Goal: Transaction & Acquisition: Purchase product/service

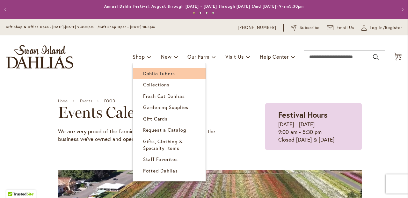
click at [155, 73] on span "Dahlia Tubers" at bounding box center [159, 73] width 32 height 6
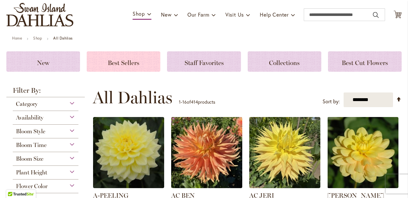
scroll to position [44, 0]
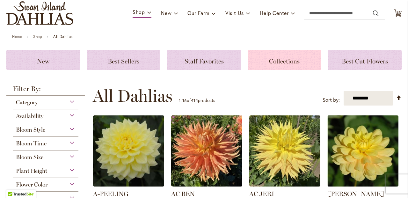
click at [277, 64] on span "Collections" at bounding box center [284, 61] width 31 height 8
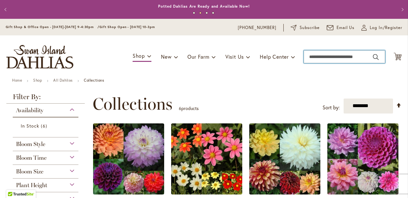
click at [316, 55] on input "Search" at bounding box center [344, 56] width 81 height 13
type input "***"
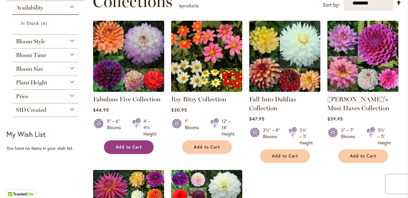
scroll to position [100, 0]
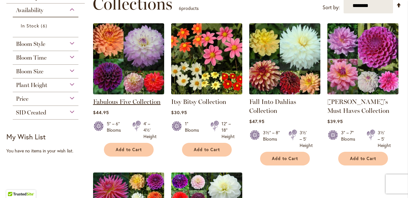
click at [121, 101] on link "Fabulous Five Collection" at bounding box center [127, 102] width 68 height 8
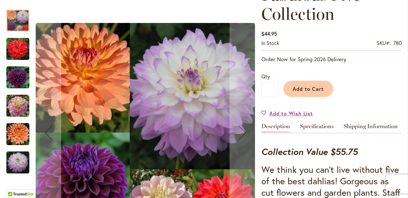
scroll to position [106, 0]
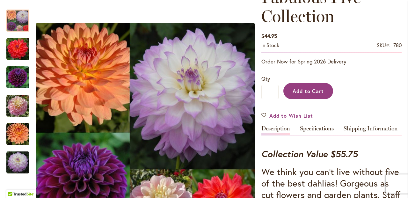
click at [311, 91] on span "Add to Cart" at bounding box center [309, 91] width 32 height 7
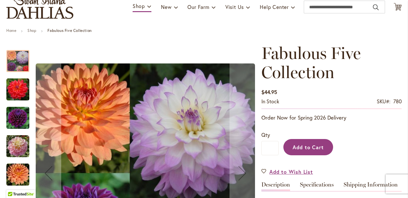
scroll to position [50, 0]
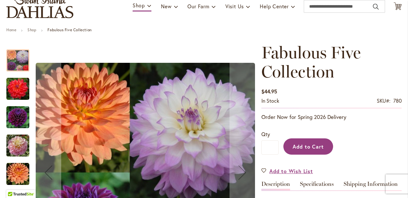
click at [309, 145] on span "Add to Cart" at bounding box center [309, 146] width 32 height 7
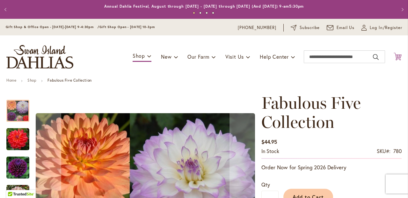
click at [397, 57] on icon "Cart .cls-1 { fill: #231f20; }" at bounding box center [398, 57] width 8 height 8
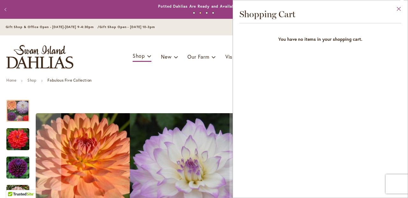
click at [401, 8] on button "Close" at bounding box center [399, 10] width 18 height 20
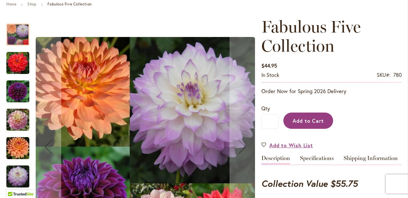
click at [306, 121] on span "Add to Cart" at bounding box center [309, 120] width 32 height 7
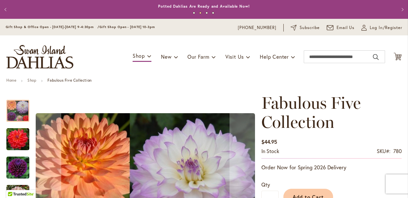
scroll to position [1, 0]
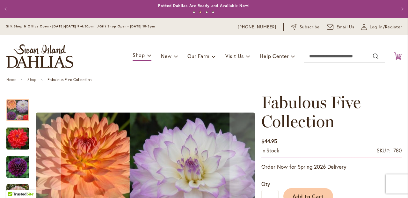
click at [397, 56] on icon at bounding box center [398, 56] width 8 height 8
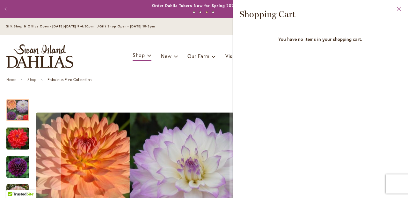
click at [399, 8] on button "Close" at bounding box center [399, 10] width 18 height 20
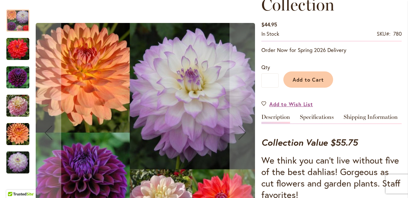
scroll to position [0, 0]
click at [317, 119] on link "Specifications" at bounding box center [317, 118] width 34 height 9
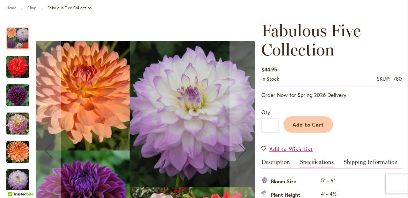
scroll to position [72, 0]
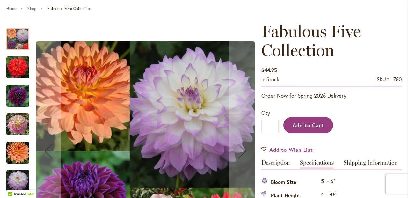
click at [309, 124] on span "Add to Cart" at bounding box center [309, 125] width 32 height 7
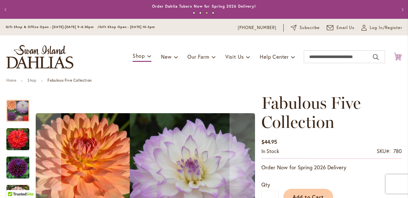
click at [397, 57] on icon "Cart .cls-1 { fill: #231f20; }" at bounding box center [398, 57] width 8 height 8
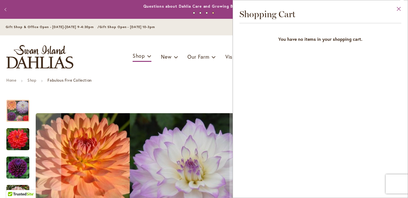
click at [399, 7] on button "Close" at bounding box center [399, 10] width 18 height 20
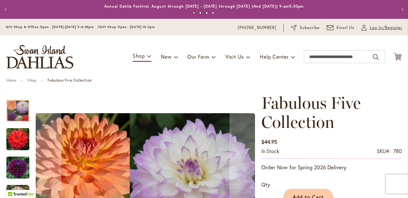
click at [380, 28] on span "Log In/Register" at bounding box center [386, 28] width 33 height 6
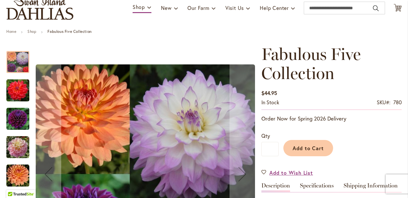
scroll to position [49, 0]
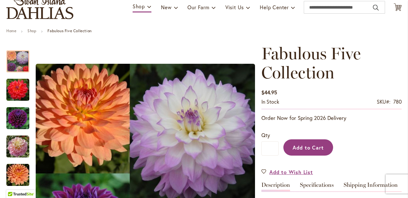
click at [307, 149] on span "Add to Cart" at bounding box center [309, 147] width 32 height 7
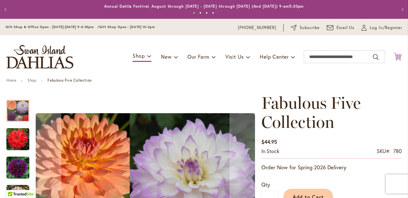
click at [397, 56] on icon "Cart .cls-1 { fill: #231f20; }" at bounding box center [398, 57] width 8 height 8
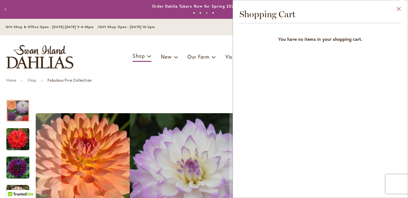
click at [400, 9] on button "Close" at bounding box center [399, 10] width 18 height 20
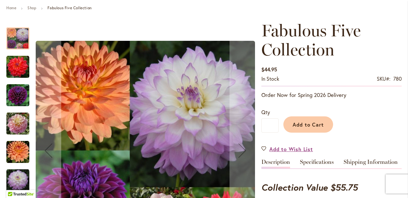
scroll to position [81, 0]
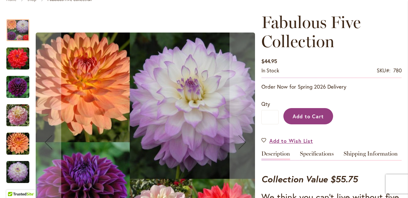
click at [318, 119] on button "Add to Cart" at bounding box center [308, 116] width 50 height 16
click at [318, 119] on div "Add to Cart" at bounding box center [340, 114] width 123 height 29
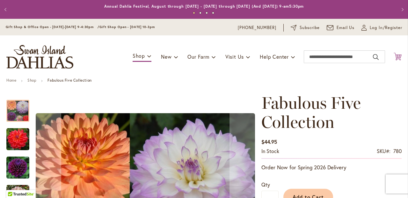
click at [399, 54] on icon at bounding box center [398, 57] width 8 height 8
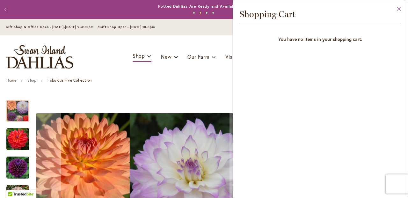
click at [398, 7] on button "Close" at bounding box center [399, 10] width 18 height 20
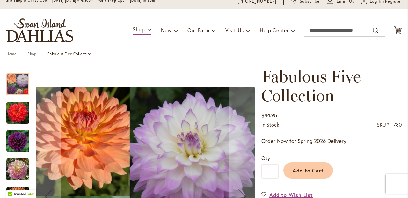
scroll to position [28, 0]
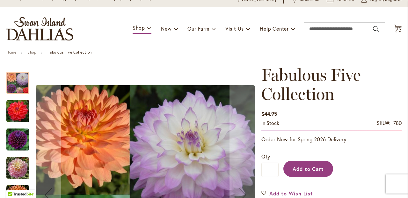
click at [317, 170] on span "Add to Cart" at bounding box center [309, 168] width 32 height 7
click at [317, 170] on div "Adding..." at bounding box center [340, 167] width 123 height 29
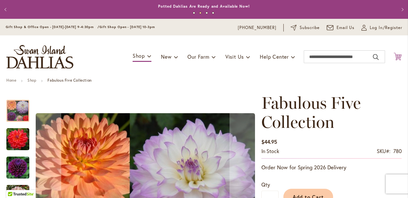
click at [396, 57] on icon "Cart .cls-1 { fill: #231f20; }" at bounding box center [398, 57] width 8 height 8
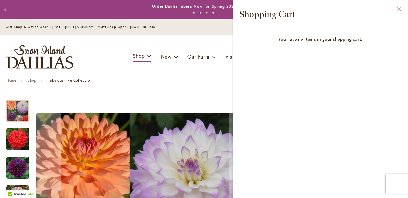
click at [396, 8] on button "Close" at bounding box center [399, 10] width 18 height 20
